Goal: Task Accomplishment & Management: Use online tool/utility

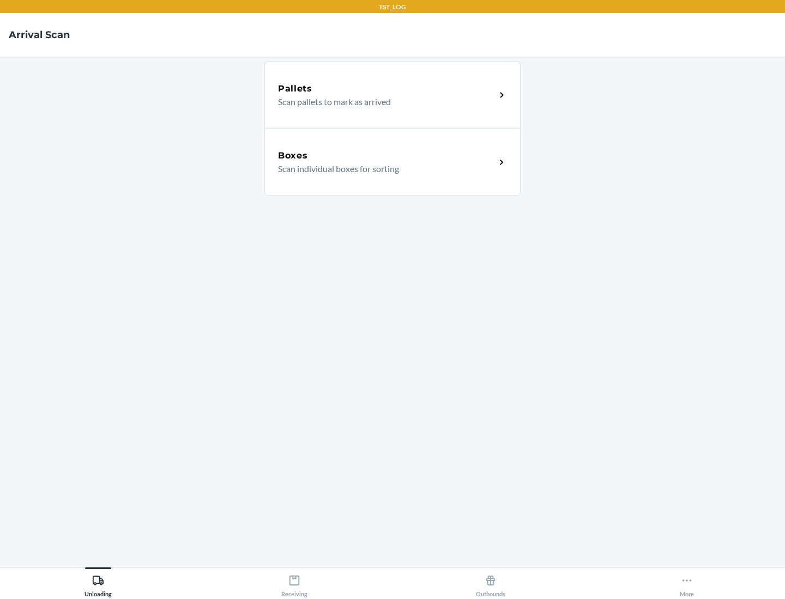
click at [386, 156] on div "Boxes" at bounding box center [386, 155] width 217 height 13
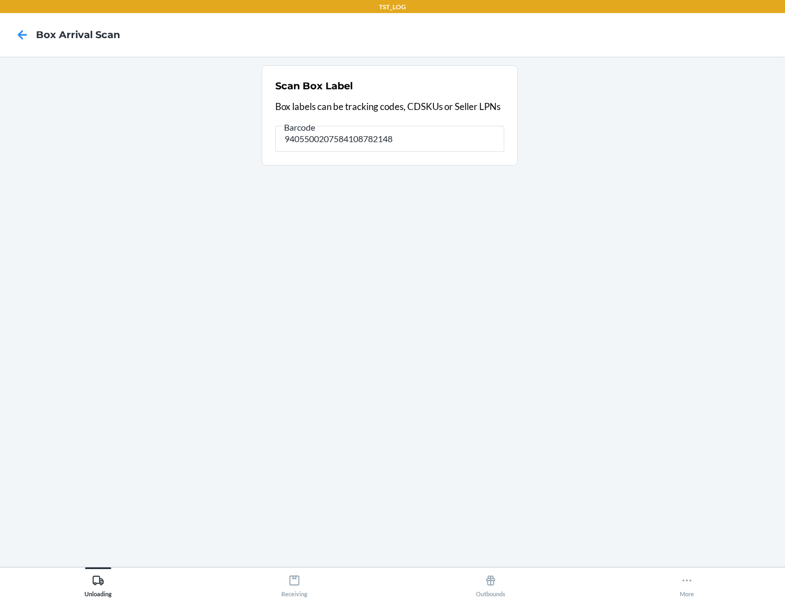
type input "9405500207584108782148"
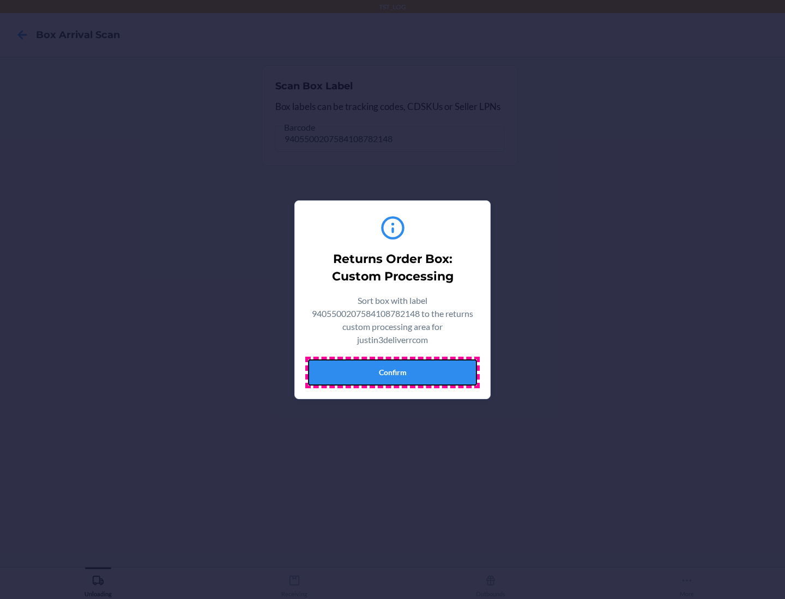
click at [392, 372] on button "Confirm" at bounding box center [392, 373] width 169 height 26
